Goal: Task Accomplishment & Management: Complete application form

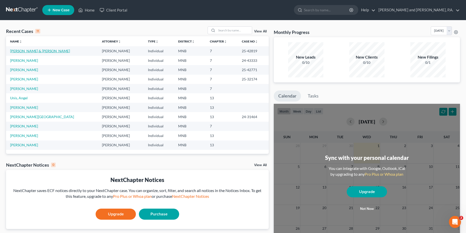
click at [21, 51] on link "[PERSON_NAME] & [PERSON_NAME]" at bounding box center [40, 51] width 60 height 4
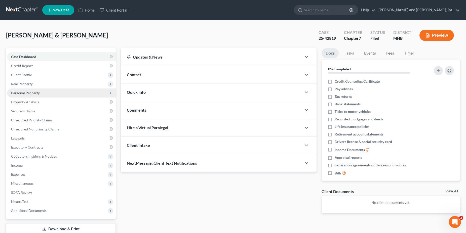
click at [29, 91] on span "Personal Property" at bounding box center [25, 93] width 29 height 4
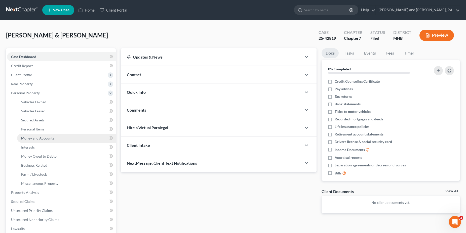
click at [29, 138] on span "Money and Accounts" at bounding box center [37, 138] width 33 height 4
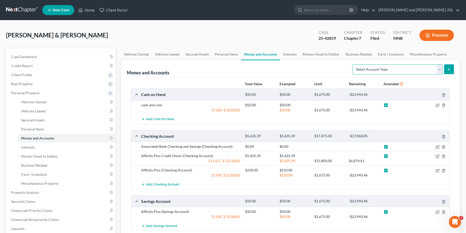
click at [352, 64] on select "Select Account Type Brokerage Cash on Hand Certificates of Deposit Checking Acc…" at bounding box center [397, 69] width 91 height 10
select select "checking"
click option "Checking Account" at bounding box center [0, 0] width 0 height 0
click at [447, 70] on button "submit" at bounding box center [449, 69] width 10 height 10
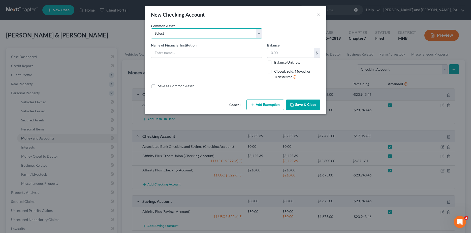
click at [151, 28] on select "Select Bank of America" at bounding box center [206, 33] width 111 height 10
click at [162, 73] on div "Name of Financial Institution *" at bounding box center [206, 63] width 116 height 41
click at [166, 55] on input "text" at bounding box center [206, 53] width 111 height 10
type input "Associated Bank"
click at [275, 54] on input "text" at bounding box center [290, 53] width 47 height 10
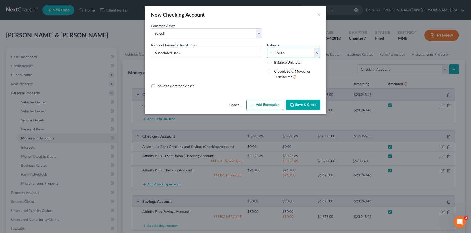
type input "1,192.14"
click at [259, 103] on button "Add Exemption" at bounding box center [265, 105] width 38 height 11
select select "2"
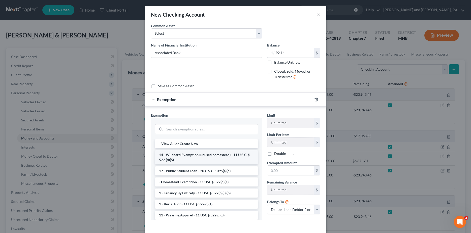
click at [193, 161] on li "14 - Wildcard Exemption (unused homestead) - 11 U.S.C. § 522 (d)(5)" at bounding box center [206, 158] width 103 height 14
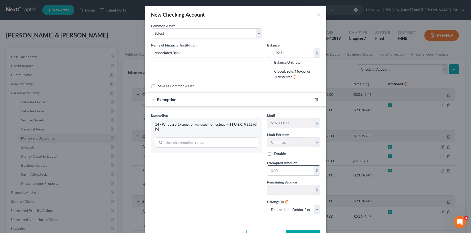
click at [273, 173] on input "text" at bounding box center [290, 171] width 47 height 10
type input "381.15"
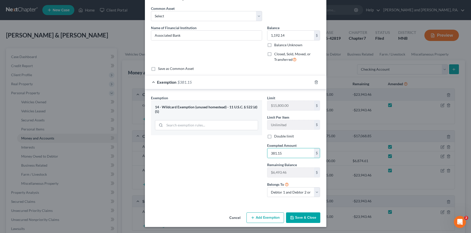
click at [263, 218] on button "Add Exemption" at bounding box center [265, 218] width 38 height 11
select select "2"
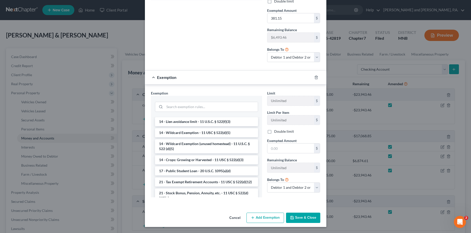
scroll to position [128, 0]
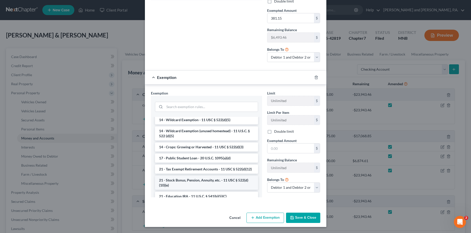
click at [208, 187] on li "21 - Stock Bonus, Pension, Annuity, etc. - 11 USC § 522(d)(10)(e)" at bounding box center [206, 183] width 103 height 14
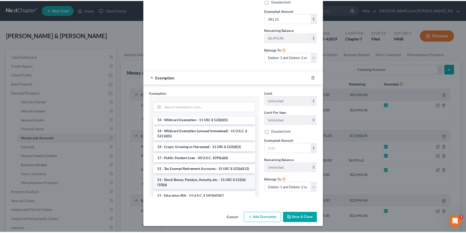
scroll to position [148, 0]
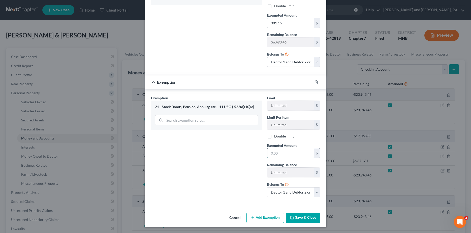
click at [283, 154] on input "text" at bounding box center [290, 154] width 47 height 10
type input "810.99"
click at [302, 219] on button "Save & Close" at bounding box center [303, 218] width 34 height 11
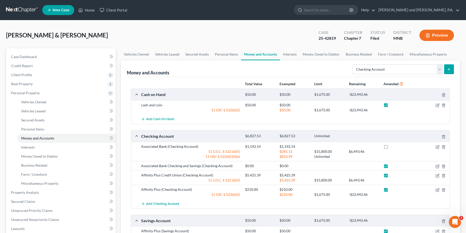
click at [391, 148] on label at bounding box center [391, 148] width 0 height 0
click at [393, 147] on input "checkbox" at bounding box center [394, 145] width 3 height 3
checkbox input "true"
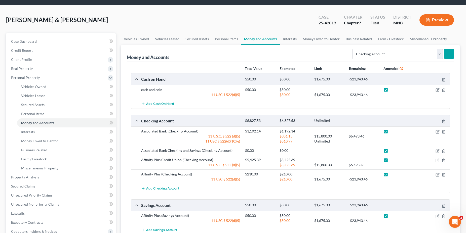
scroll to position [0, 0]
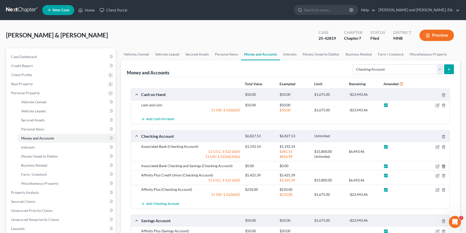
click at [444, 166] on icon "button" at bounding box center [444, 167] width 4 height 4
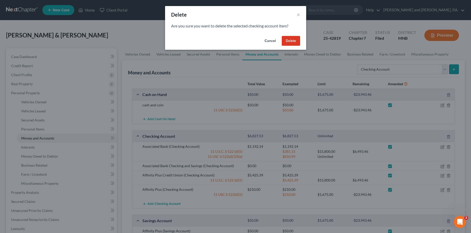
click at [292, 39] on button "Delete" at bounding box center [290, 41] width 18 height 10
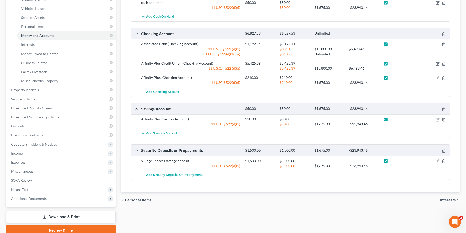
scroll to position [124, 0]
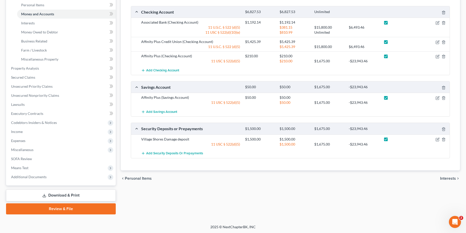
click at [62, 192] on link "Download & Print" at bounding box center [61, 196] width 110 height 12
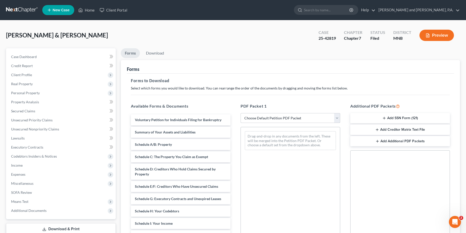
click at [241, 113] on select "Choose Default Petition PDF Packet Complete Bankruptcy Petition (all forms and …" at bounding box center [291, 118] width 100 height 10
select select "2"
click option "Amended Forms" at bounding box center [0, 0] width 0 height 0
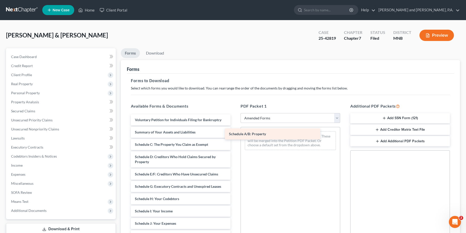
drag, startPoint x: 189, startPoint y: 144, endPoint x: 283, endPoint y: 133, distance: 94.7
click at [235, 133] on div "Schedule A/B: Property Voluntary Petition for Individuals Filing for Bankruptcy…" at bounding box center [181, 232] width 108 height 234
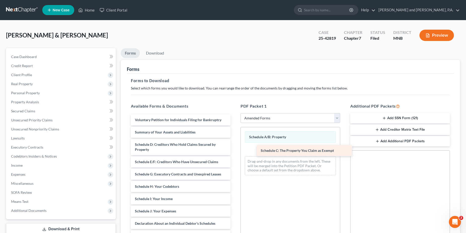
drag, startPoint x: 167, startPoint y: 146, endPoint x: 293, endPoint y: 152, distance: 126.0
click at [235, 152] on div "Schedule C: The Property You Claim as Exempt Voluntary Petition for Individuals…" at bounding box center [181, 225] width 108 height 221
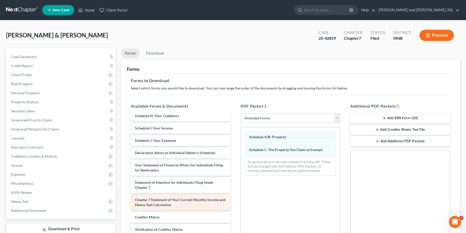
scroll to position [85, 0]
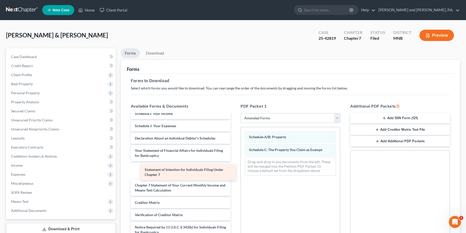
drag, startPoint x: 156, startPoint y: 169, endPoint x: 159, endPoint y: 171, distance: 3.7
click at [159, 171] on div "Statement of Intention for Individuals Filing Under Chapter 7 Voluntary Petitio…" at bounding box center [181, 139] width 108 height 221
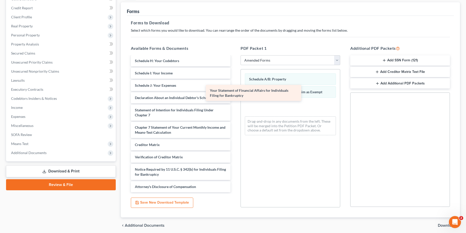
scroll to position [68, 0]
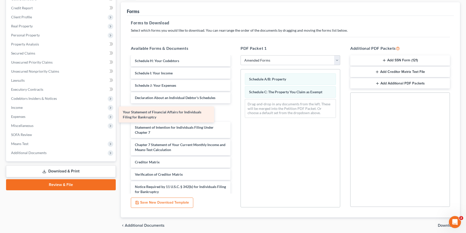
drag, startPoint x: 167, startPoint y: 96, endPoint x: 158, endPoint y: 116, distance: 21.6
click at [158, 116] on div "Your Statement of Financial Affairs for Individuals Filing for Bankruptcy Volun…" at bounding box center [181, 99] width 108 height 221
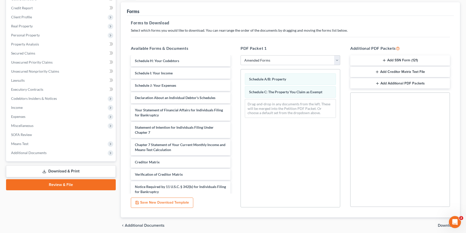
click at [444, 225] on span "Download" at bounding box center [447, 226] width 18 height 4
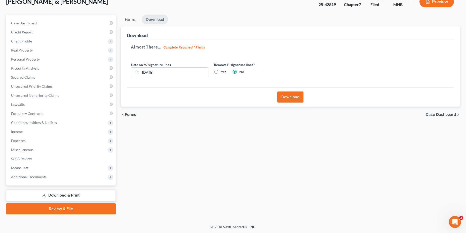
click at [289, 98] on button "Download" at bounding box center [290, 97] width 26 height 11
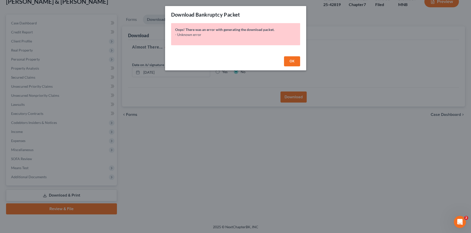
click at [292, 62] on span "OK" at bounding box center [291, 61] width 5 height 4
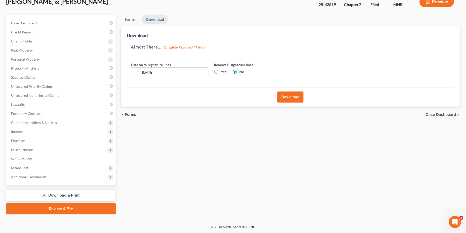
click at [293, 98] on button "Download" at bounding box center [290, 97] width 26 height 11
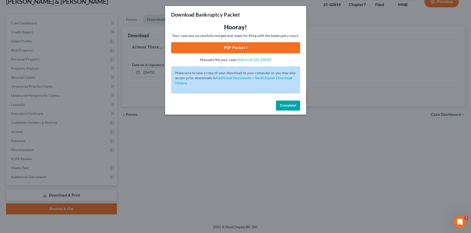
click at [227, 51] on link "PDF Packet 1" at bounding box center [235, 47] width 129 height 11
click at [237, 48] on link "PDF Packet 1" at bounding box center [235, 47] width 129 height 11
click at [293, 106] on span "Complete!" at bounding box center [288, 105] width 16 height 4
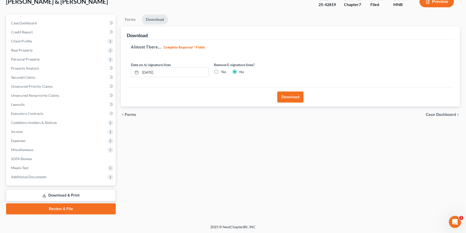
click at [55, 194] on link "Download & Print" at bounding box center [61, 196] width 110 height 12
click at [291, 98] on button "Download" at bounding box center [290, 97] width 26 height 11
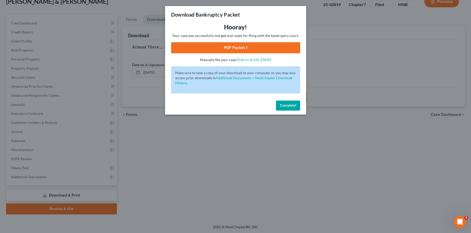
click at [231, 47] on link "PDF Packet 1" at bounding box center [235, 47] width 129 height 11
click at [294, 104] on span "Complete!" at bounding box center [288, 105] width 16 height 4
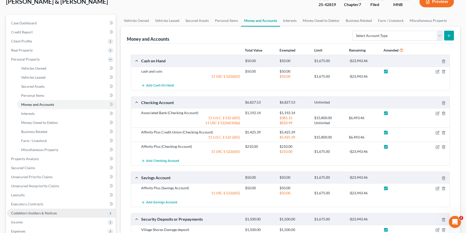
scroll to position [124, 0]
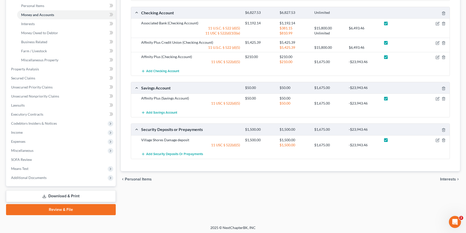
click at [59, 197] on link "Download & Print" at bounding box center [61, 197] width 110 height 12
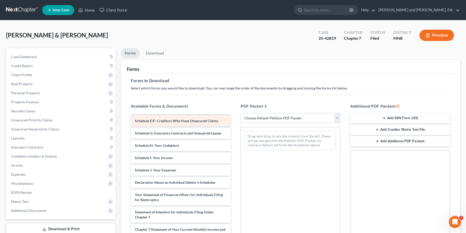
scroll to position [84, 0]
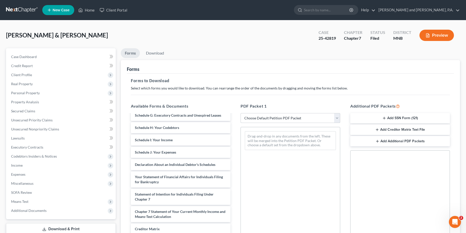
click at [241, 113] on select "Choose Default Petition PDF Packet Complete Bankruptcy Petition (all forms and …" at bounding box center [291, 118] width 100 height 10
select select "2"
click option "Amended Forms" at bounding box center [0, 0] width 0 height 0
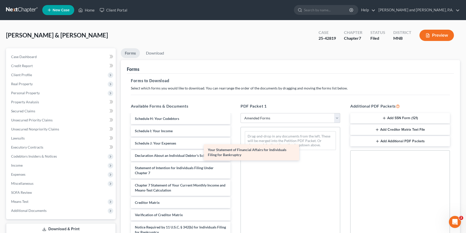
scroll to position [93, 0]
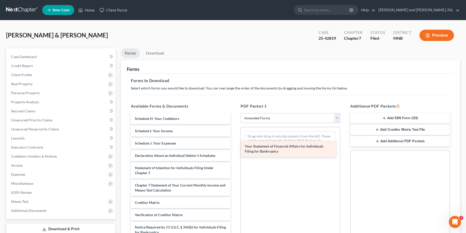
drag, startPoint x: 177, startPoint y: 151, endPoint x: 287, endPoint y: 147, distance: 110.3
click at [235, 147] on div "Your Statement of Financial Affairs for Individuals Filing for Bankruptcy Volun…" at bounding box center [181, 136] width 108 height 229
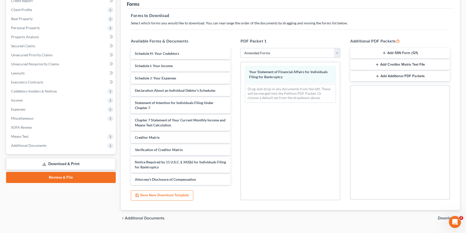
scroll to position [77, 0]
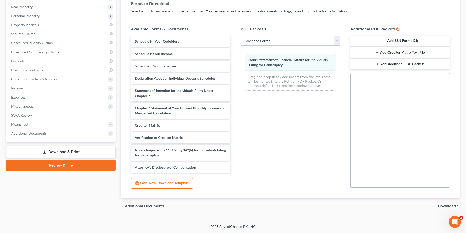
click at [444, 206] on span "Download" at bounding box center [447, 206] width 18 height 4
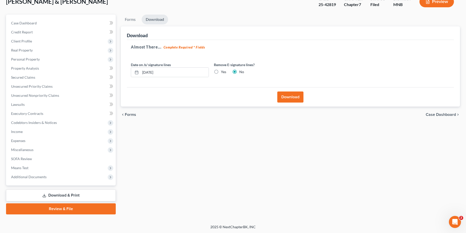
click at [290, 97] on button "Download" at bounding box center [290, 97] width 26 height 11
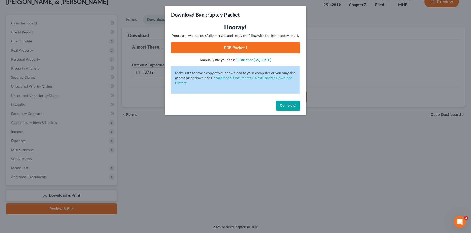
click at [236, 45] on link "PDF Packet 1" at bounding box center [235, 47] width 129 height 11
click at [289, 104] on span "Complete!" at bounding box center [288, 105] width 16 height 4
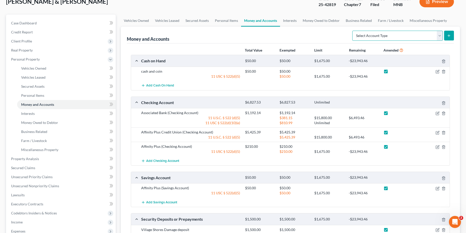
click at [352, 31] on select "Select Account Type Brokerage Cash on Hand Certificates of Deposit Checking Acc…" at bounding box center [397, 36] width 91 height 10
select select "savings"
click option "Savings Account" at bounding box center [0, 0] width 0 height 0
click at [449, 35] on line "submit" at bounding box center [449, 35] width 0 height 2
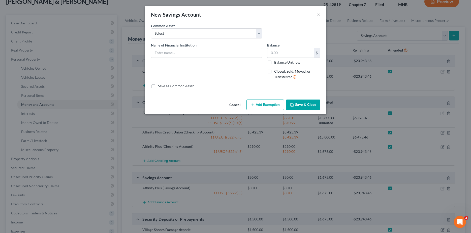
click at [274, 72] on label "Closed, Sold, Moved, or Transferred" at bounding box center [297, 74] width 46 height 11
click at [276, 72] on input "Closed, Sold, Moved, or Transferred" at bounding box center [277, 70] width 3 height 3
checkbox input "true"
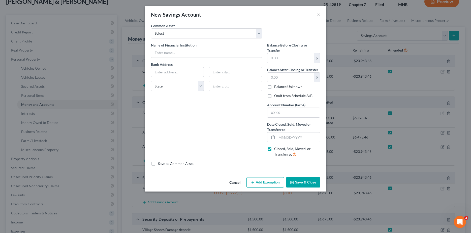
click at [274, 96] on label "Omit from Schedule A/B" at bounding box center [293, 95] width 38 height 5
click at [276, 96] on input "Omit from Schedule A/B" at bounding box center [277, 94] width 3 height 3
checkbox input "true"
click at [183, 55] on input "text" at bounding box center [206, 53] width 111 height 10
type input "Associated Bank"
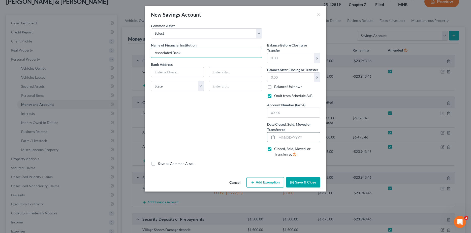
click at [290, 139] on input "text" at bounding box center [297, 138] width 43 height 10
click at [288, 137] on input "[DATE]" at bounding box center [297, 138] width 43 height 10
type input "[DATE]"
click at [292, 180] on button "Save & Close" at bounding box center [303, 182] width 34 height 11
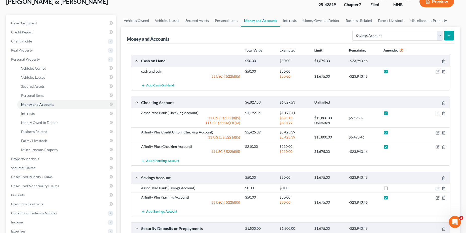
click at [391, 190] on label at bounding box center [391, 190] width 0 height 0
click at [393, 189] on input "checkbox" at bounding box center [394, 187] width 3 height 3
checkbox input "true"
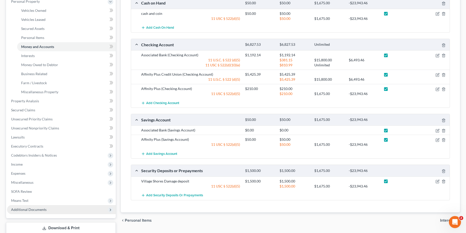
scroll to position [124, 0]
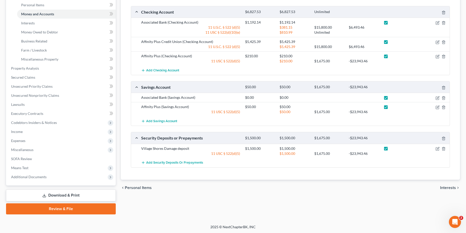
click at [56, 195] on link "Download & Print" at bounding box center [61, 196] width 110 height 12
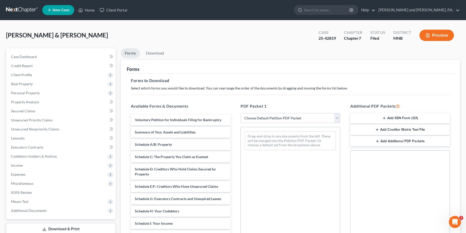
click at [241, 113] on select "Choose Default Petition PDF Packet Complete Bankruptcy Petition (all forms and …" at bounding box center [291, 118] width 100 height 10
select select "2"
click option "Amended Forms" at bounding box center [0, 0] width 0 height 0
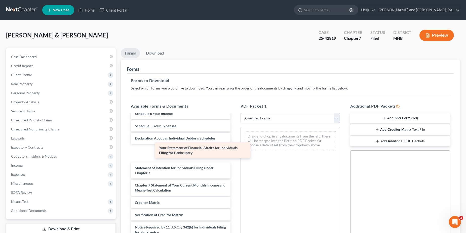
scroll to position [93, 0]
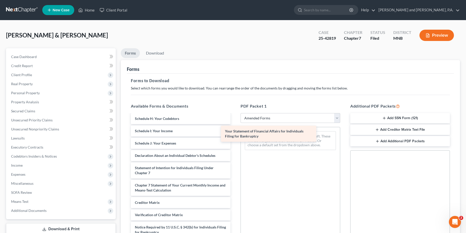
drag, startPoint x: 168, startPoint y: 151, endPoint x: 258, endPoint y: 132, distance: 92.1
click at [235, 132] on div "Your Statement of Financial Affairs for Individuals Filing for Bankruptcy Volun…" at bounding box center [181, 136] width 108 height 229
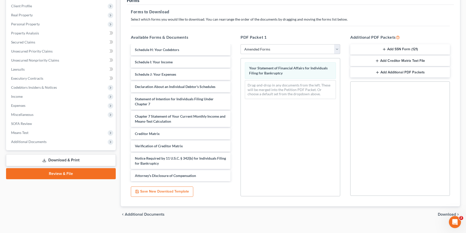
scroll to position [77, 0]
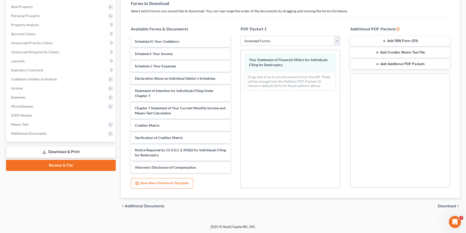
click at [447, 206] on span "Download" at bounding box center [447, 206] width 18 height 4
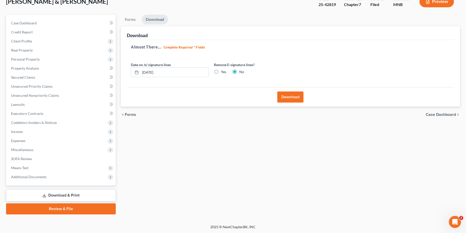
click at [294, 100] on button "Download" at bounding box center [290, 97] width 26 height 11
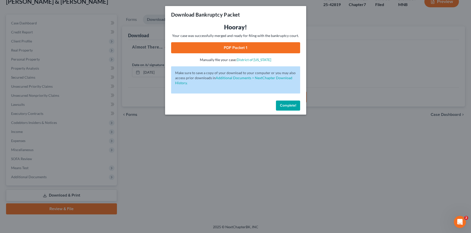
click at [247, 45] on link "PDF Packet 1" at bounding box center [235, 47] width 129 height 11
click at [286, 105] on span "Complete!" at bounding box center [288, 105] width 16 height 4
